Goal: Information Seeking & Learning: Stay updated

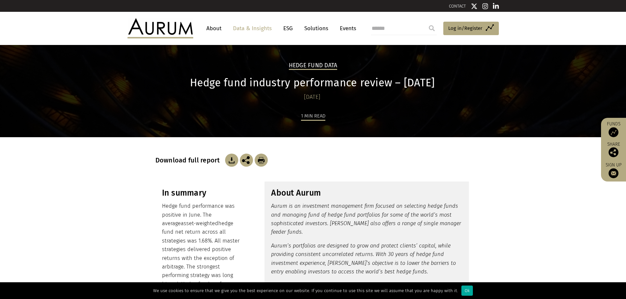
click at [250, 29] on link "Data & Insights" at bounding box center [252, 28] width 45 height 12
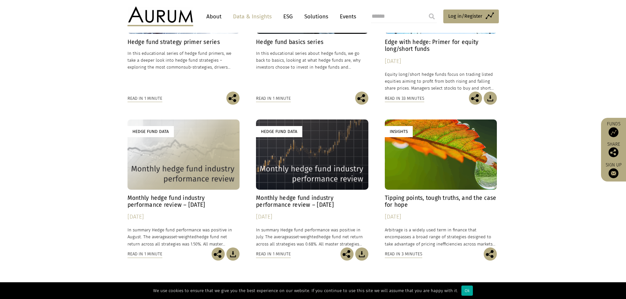
scroll to position [296, 0]
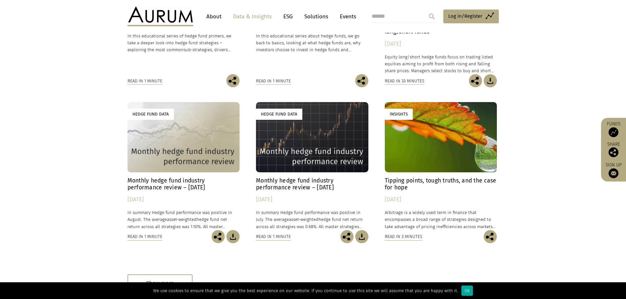
click at [188, 186] on h4 "Monthly hedge fund industry performance review – [DATE]" at bounding box center [184, 185] width 112 height 14
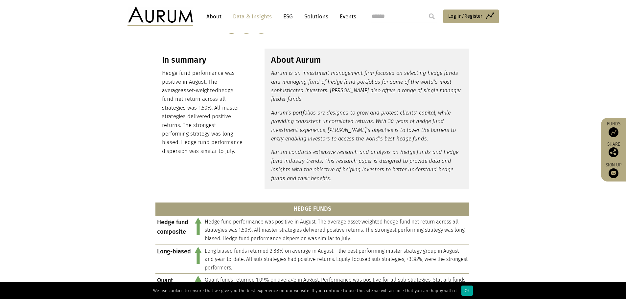
scroll to position [164, 0]
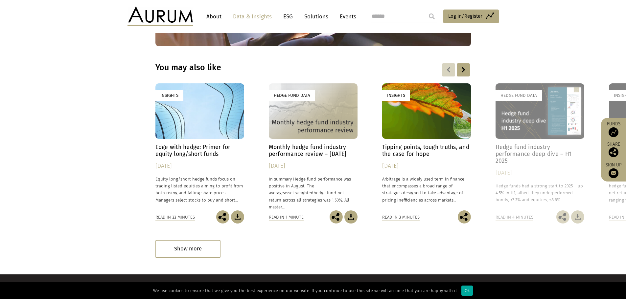
scroll to position [953, 0]
